Goal: Task Accomplishment & Management: Manage account settings

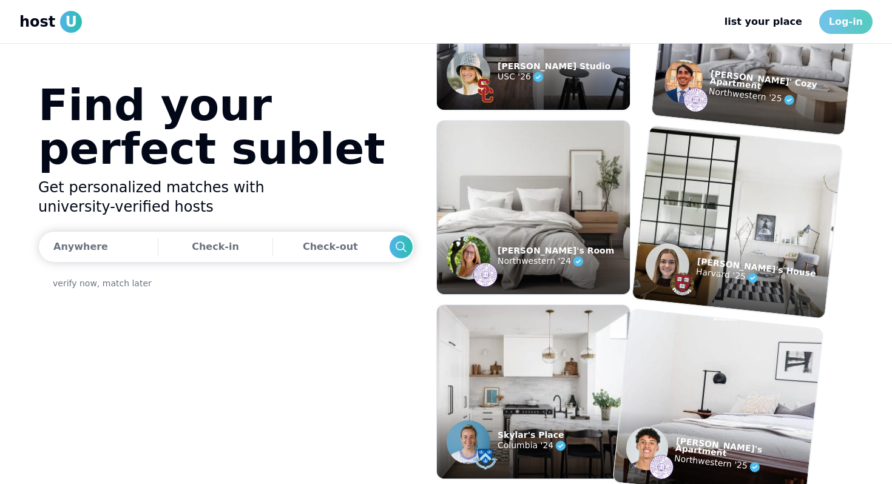
click at [853, 23] on link "Log-in" at bounding box center [845, 22] width 53 height 24
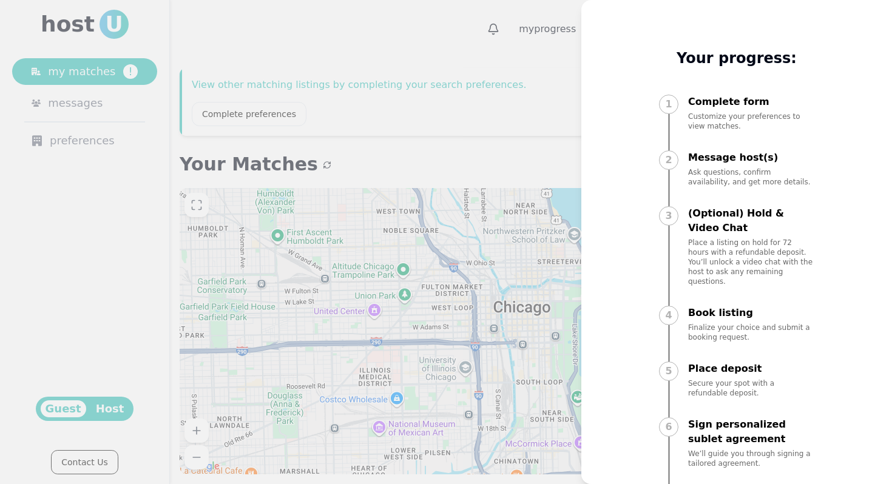
click at [430, 98] on div at bounding box center [446, 242] width 892 height 484
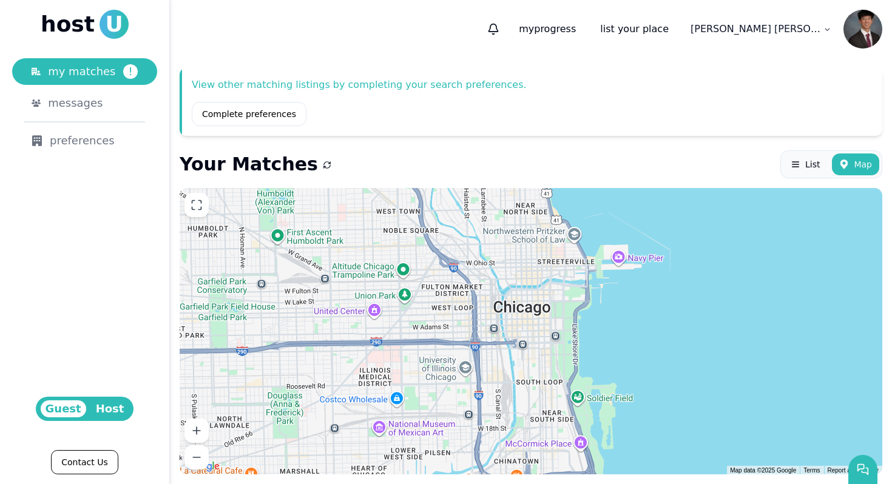
click at [114, 405] on span "Host" at bounding box center [110, 408] width 38 height 17
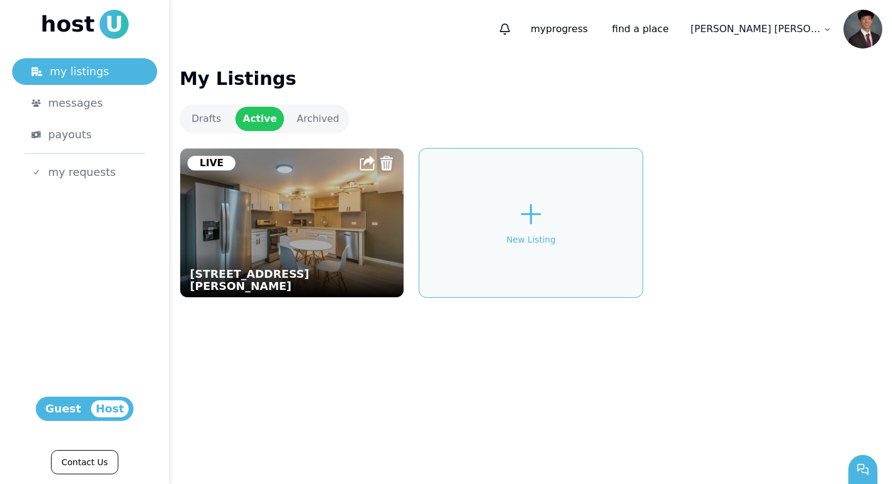
click at [362, 277] on figcaption "[STREET_ADDRESS][PERSON_NAME]" at bounding box center [291, 276] width 223 height 44
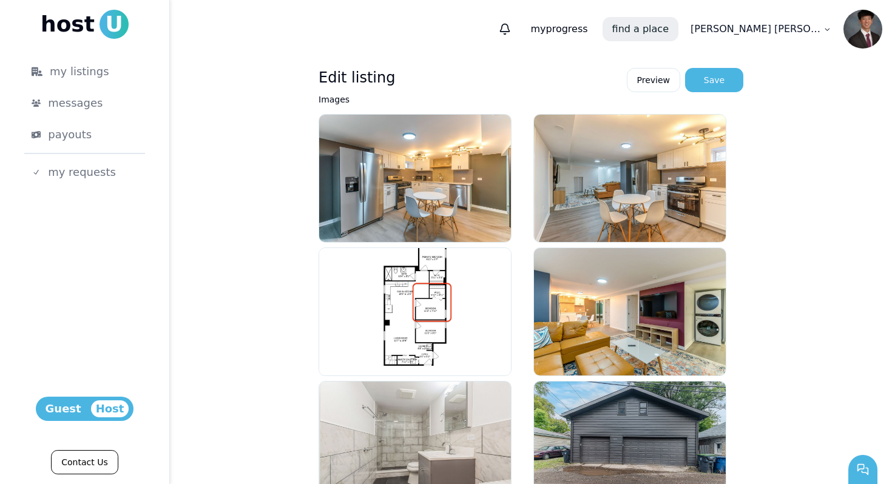
click at [678, 27] on link "find a place" at bounding box center [641, 29] width 76 height 24
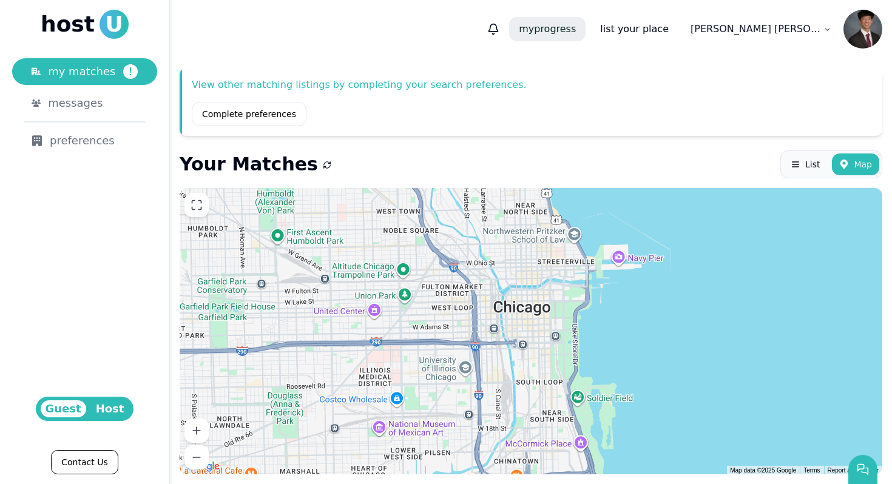
click at [534, 30] on span "my" at bounding box center [526, 29] width 15 height 12
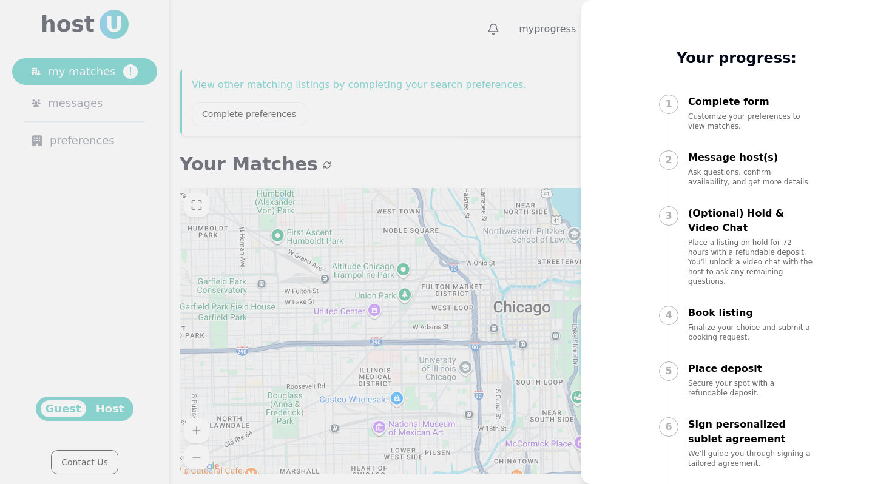
click at [475, 79] on div at bounding box center [446, 242] width 892 height 484
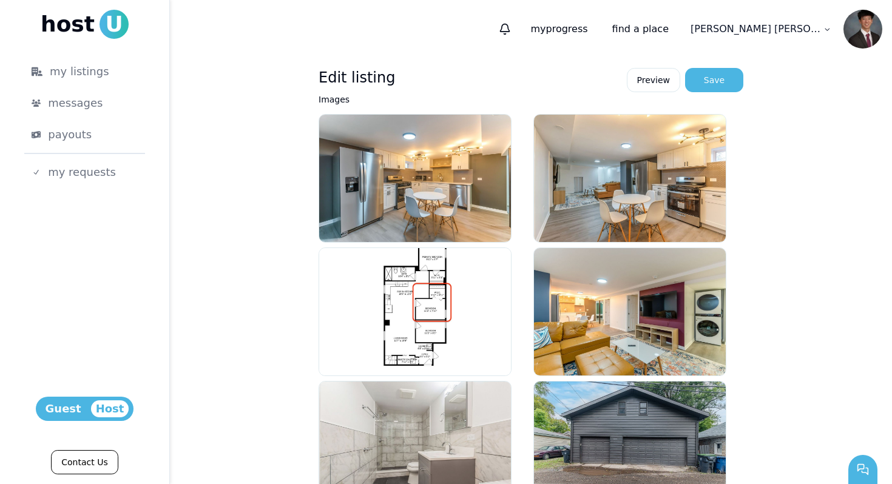
click at [866, 29] on img at bounding box center [862, 29] width 39 height 39
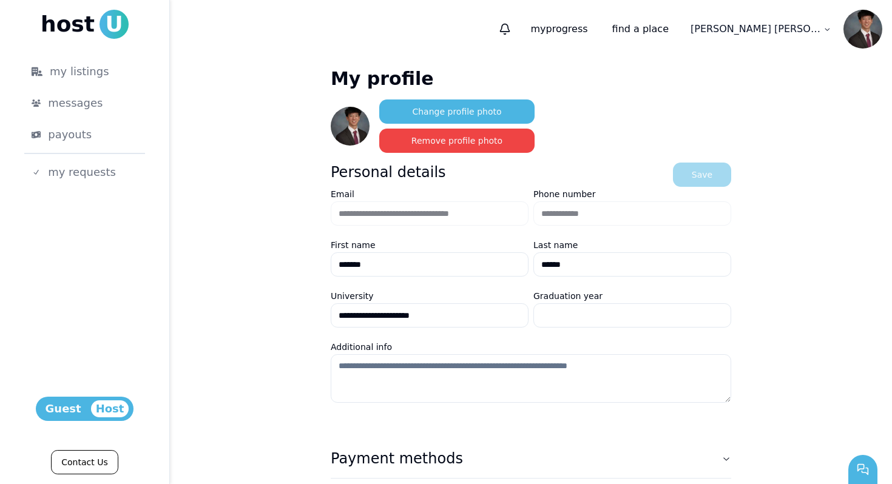
scroll to position [87, 0]
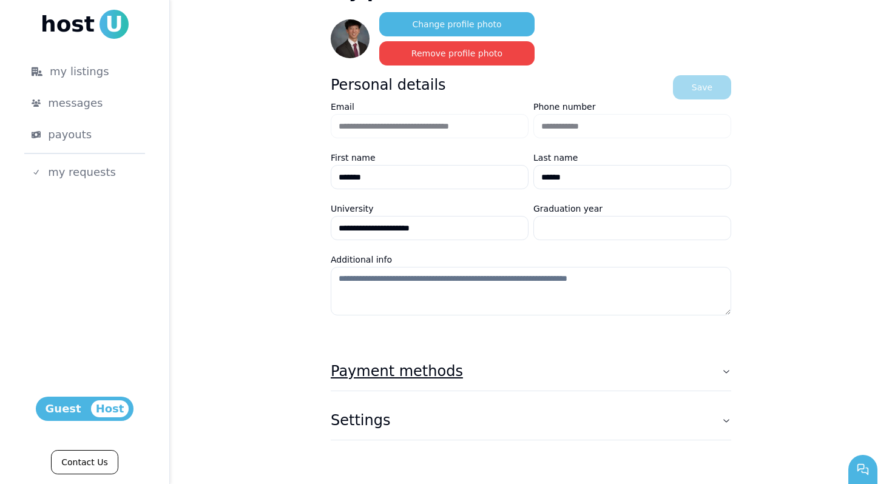
click at [726, 380] on button "Payment methods" at bounding box center [531, 371] width 400 height 39
click at [727, 379] on button "Payment methods" at bounding box center [531, 371] width 400 height 39
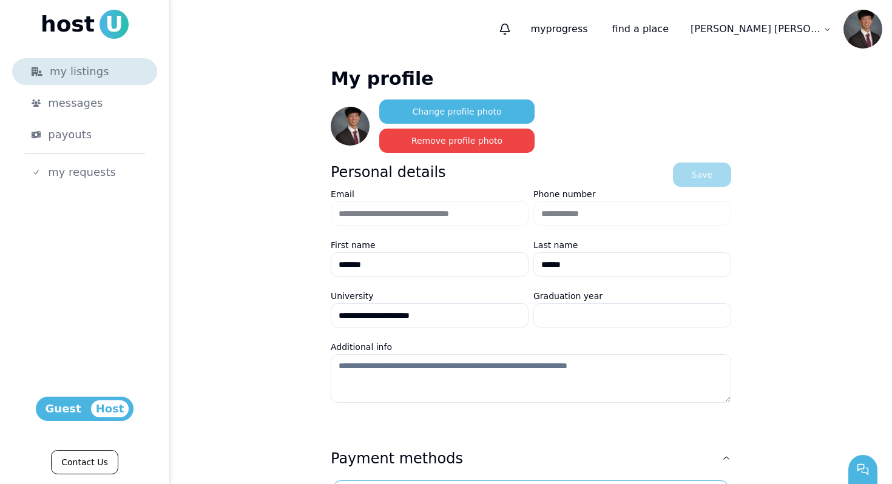
click at [101, 84] on link "my listings" at bounding box center [84, 71] width 145 height 27
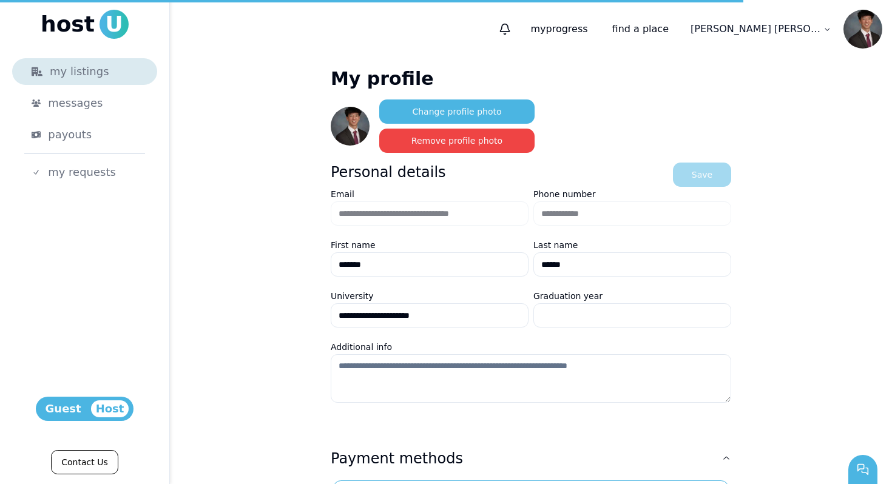
click at [101, 83] on link "my listings" at bounding box center [84, 71] width 145 height 27
